Goal: Find specific page/section: Find specific page/section

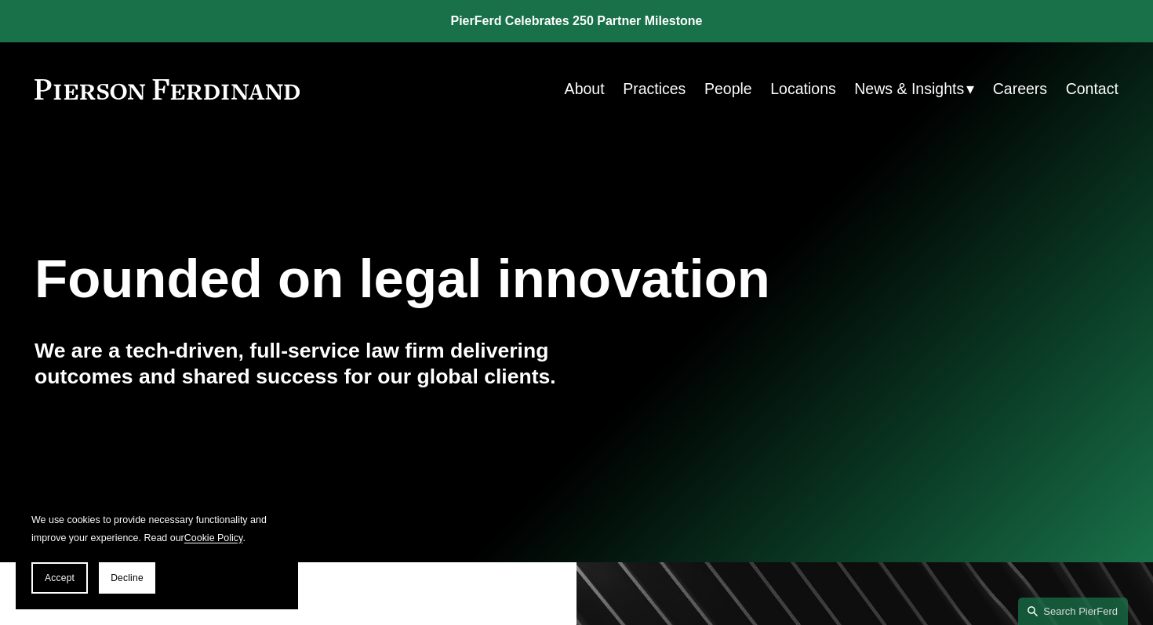
click at [1011, 86] on link "Careers" at bounding box center [1020, 89] width 54 height 31
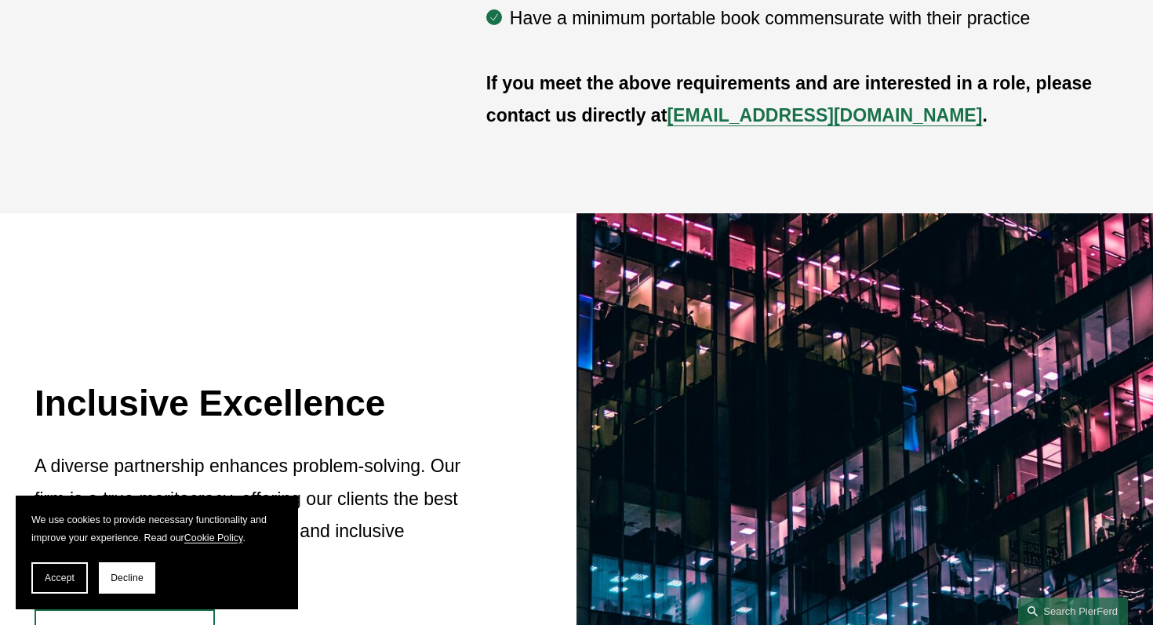
scroll to position [761, 0]
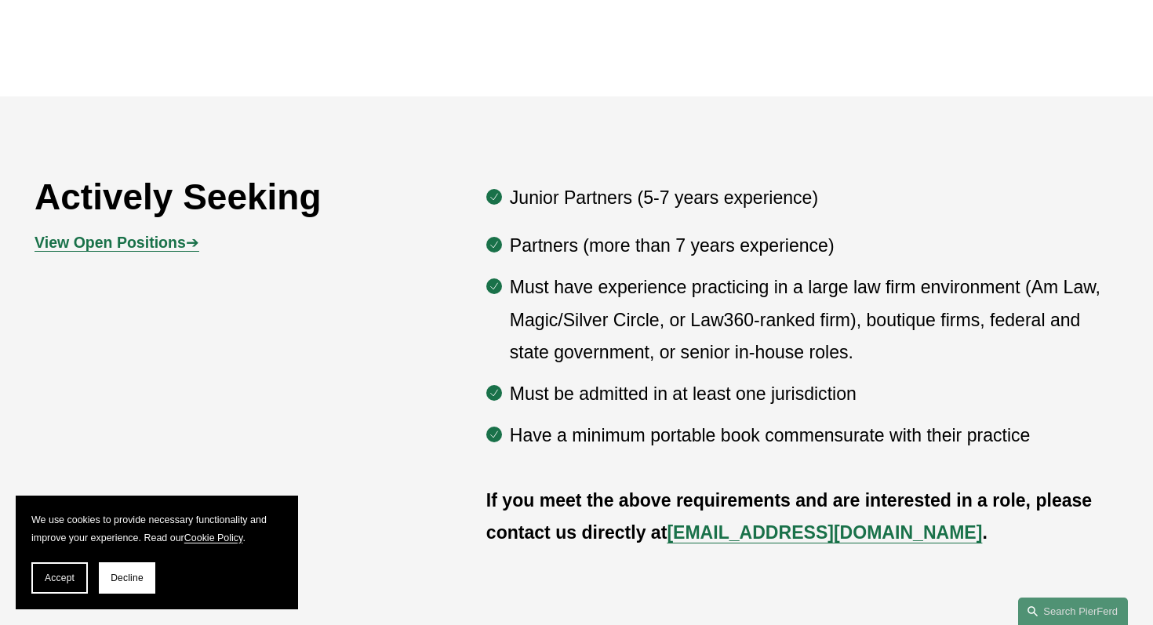
click at [159, 240] on strong "View Open Positions" at bounding box center [109, 242] width 151 height 17
